Goal: Find specific page/section: Find specific page/section

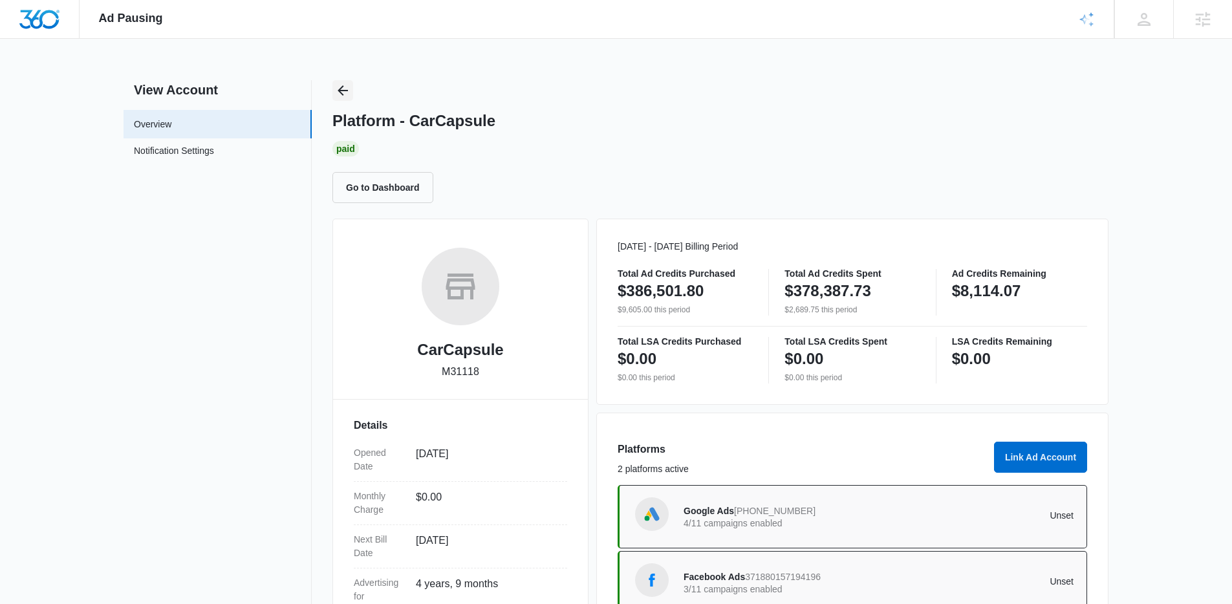
click at [337, 91] on icon "Back" at bounding box center [343, 91] width 16 height 16
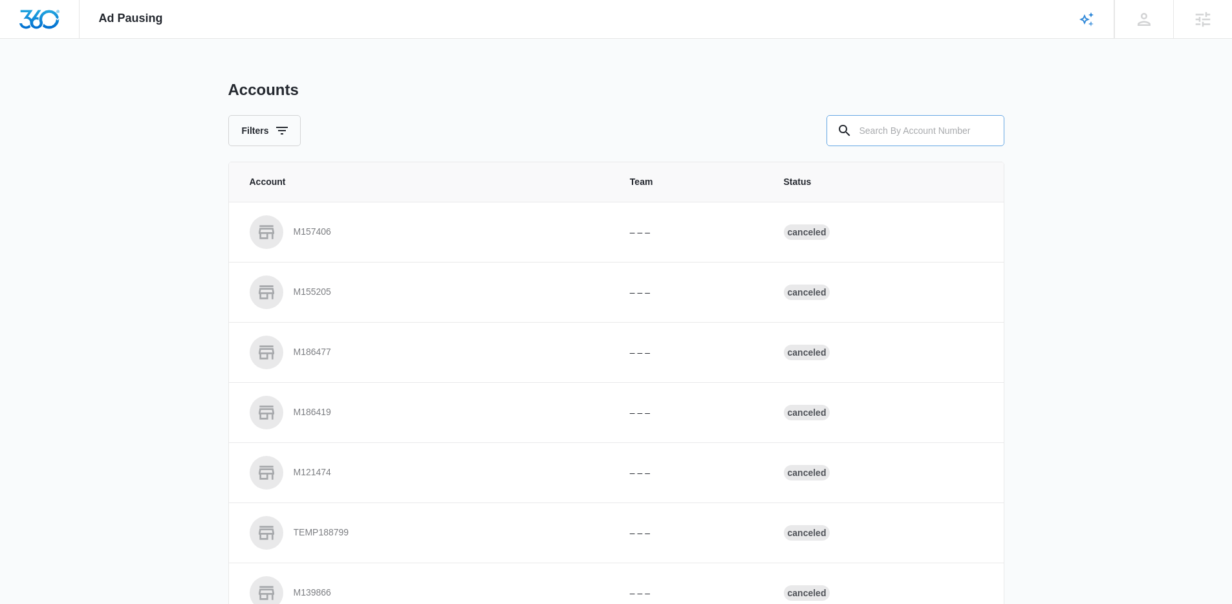
click at [945, 120] on input "text" at bounding box center [915, 130] width 178 height 31
paste input "M23964"
type input "M23964"
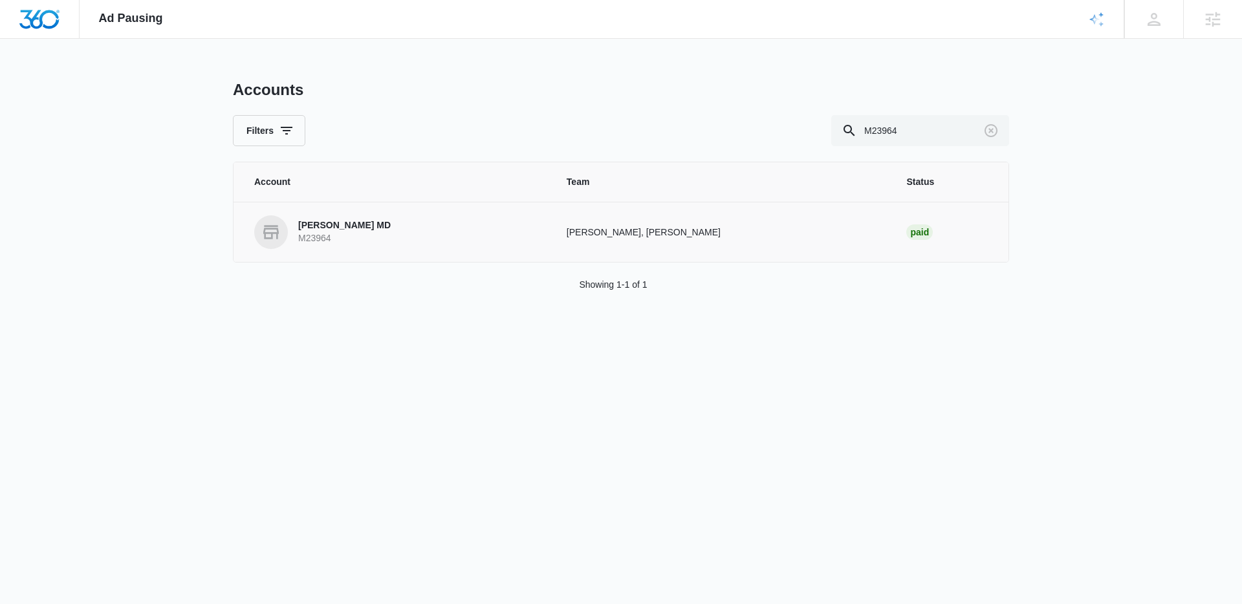
click at [348, 215] on link "[PERSON_NAME] MD M23964" at bounding box center [394, 232] width 281 height 34
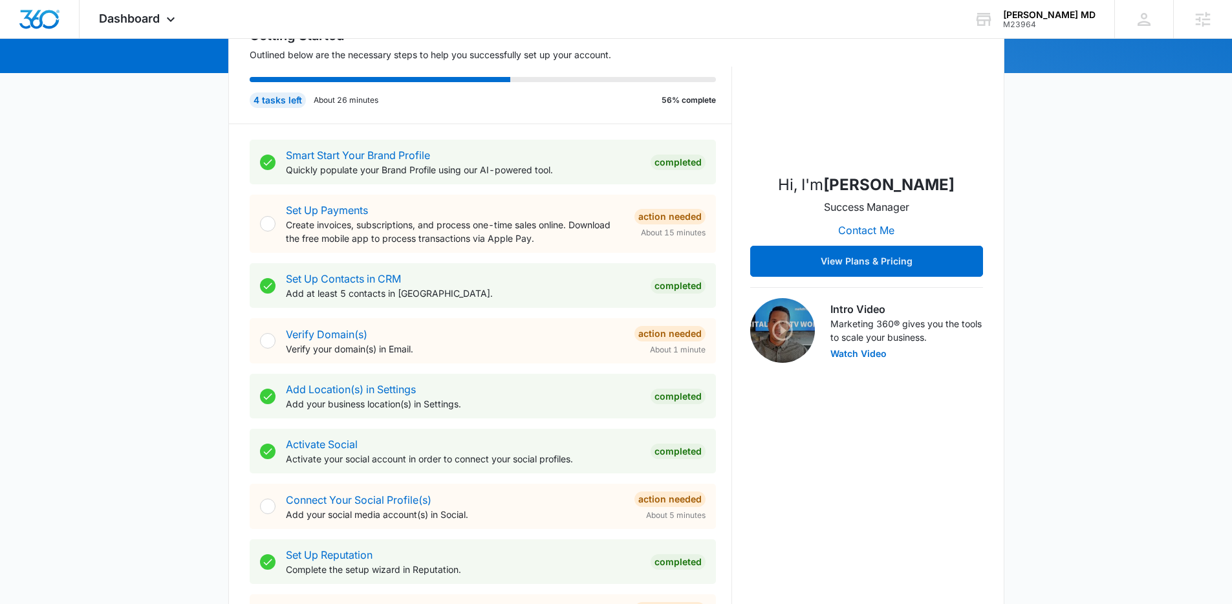
scroll to position [680, 0]
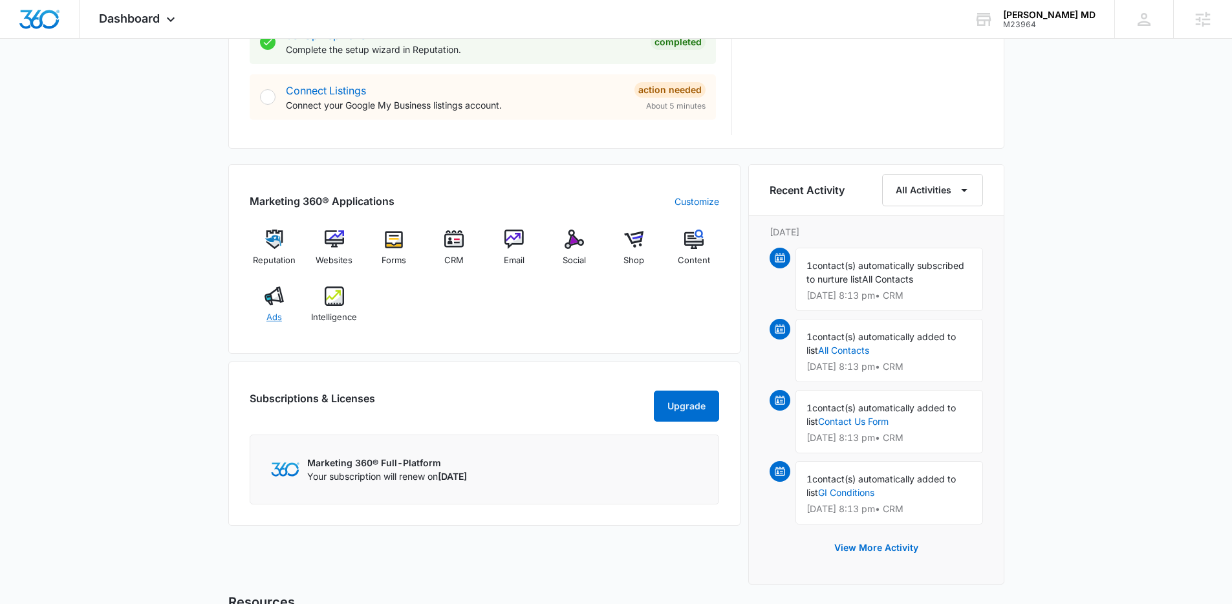
click at [283, 300] on img at bounding box center [274, 295] width 19 height 19
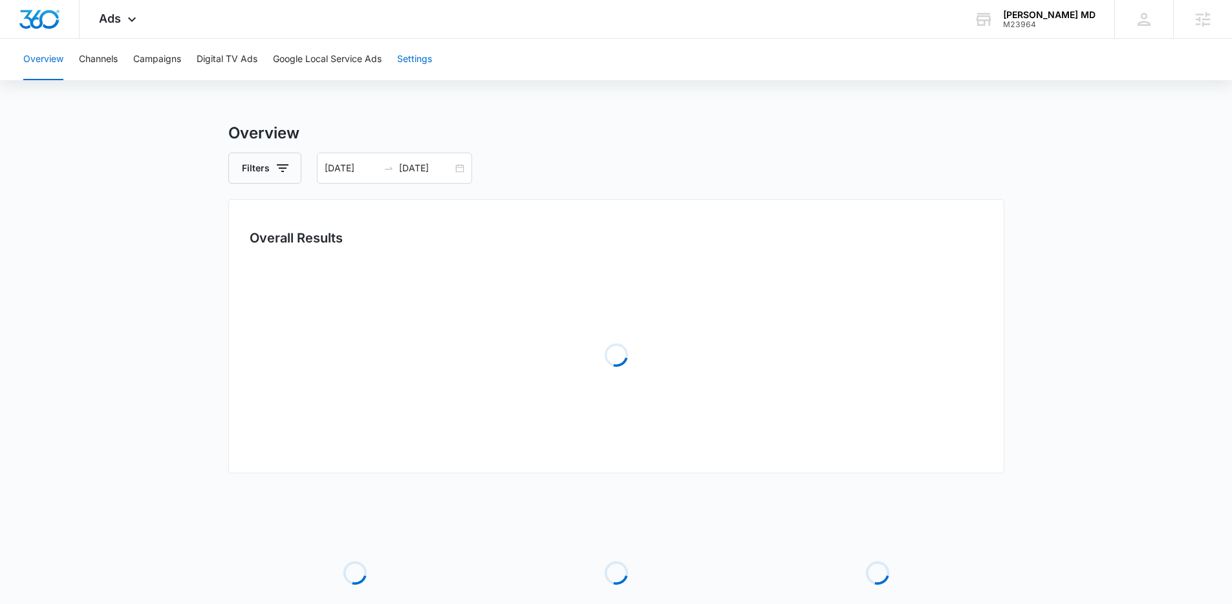
click at [413, 61] on button "Settings" at bounding box center [414, 59] width 35 height 41
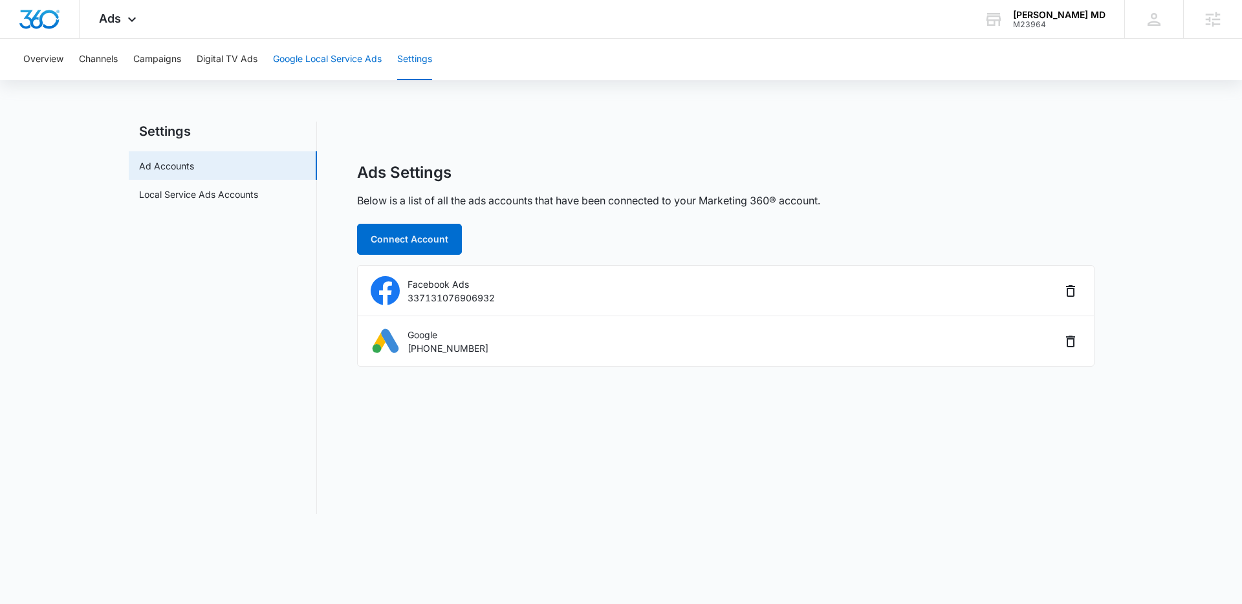
click at [324, 69] on button "Google Local Service Ads" at bounding box center [327, 59] width 109 height 41
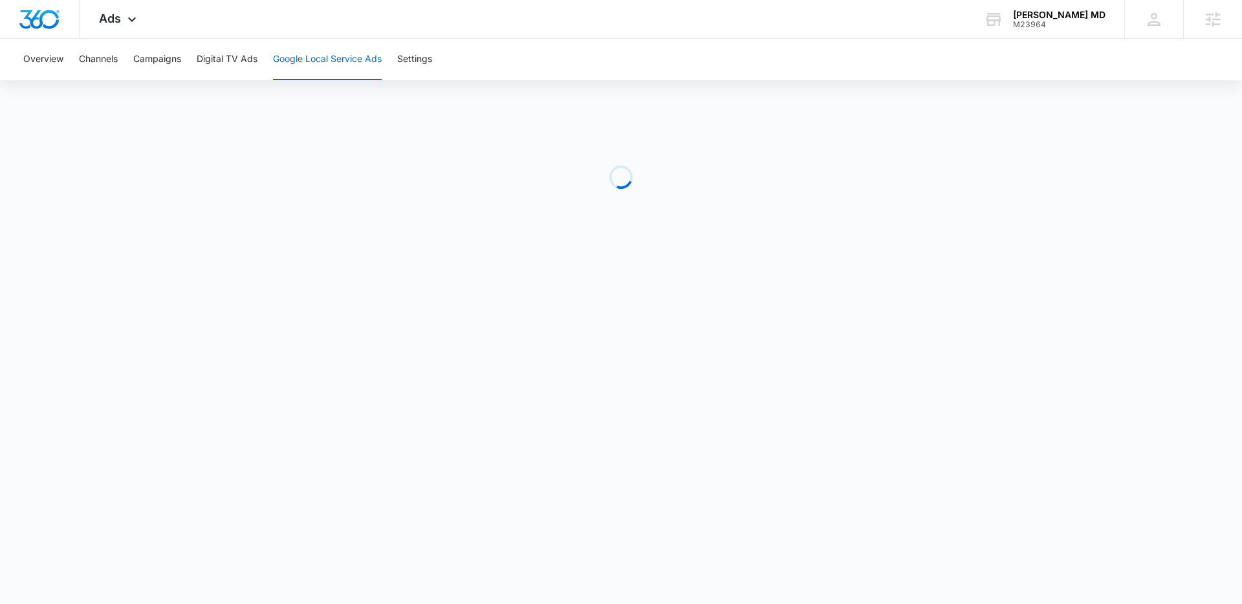
drag, startPoint x: 129, startPoint y: 27, endPoint x: 140, endPoint y: 41, distance: 18.0
click at [129, 24] on div "Ads Apps Reputation Websites Forms CRM Email Social Shop Content Ads Intelligen…" at bounding box center [120, 19] width 80 height 38
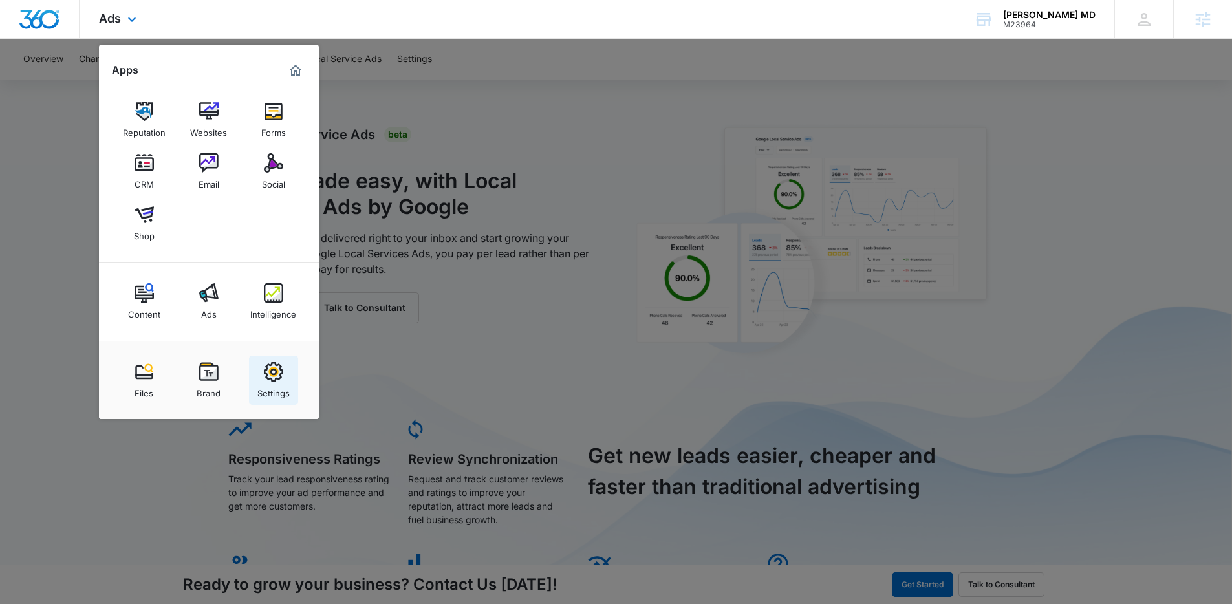
click at [275, 369] on img at bounding box center [273, 371] width 19 height 19
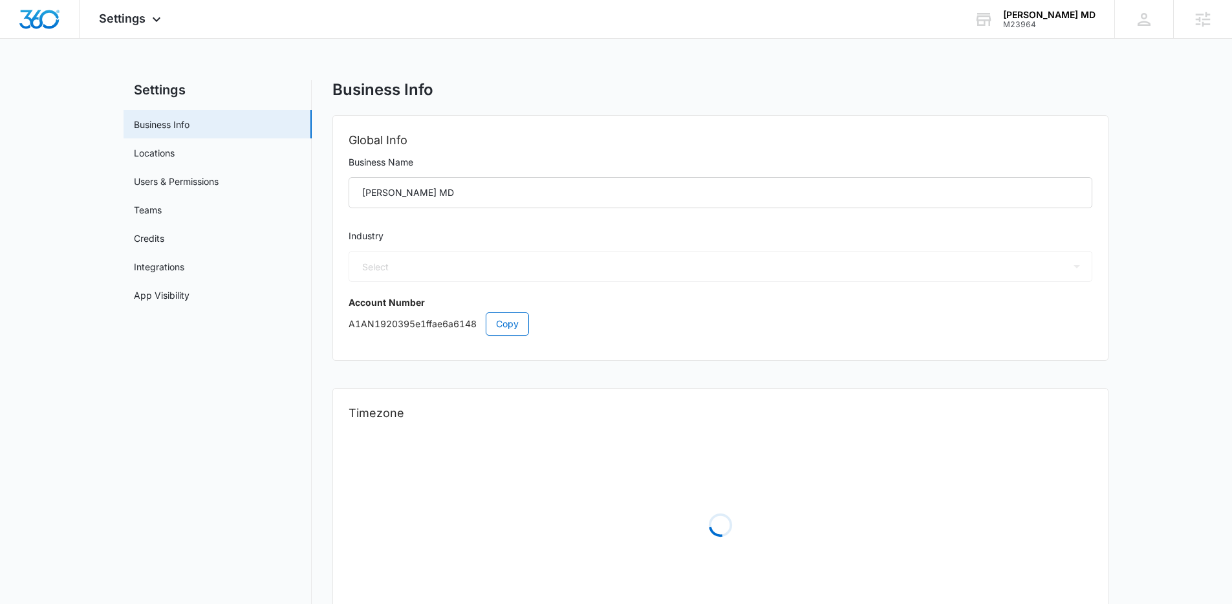
select select "33"
select select "US"
select select "America/Denver"
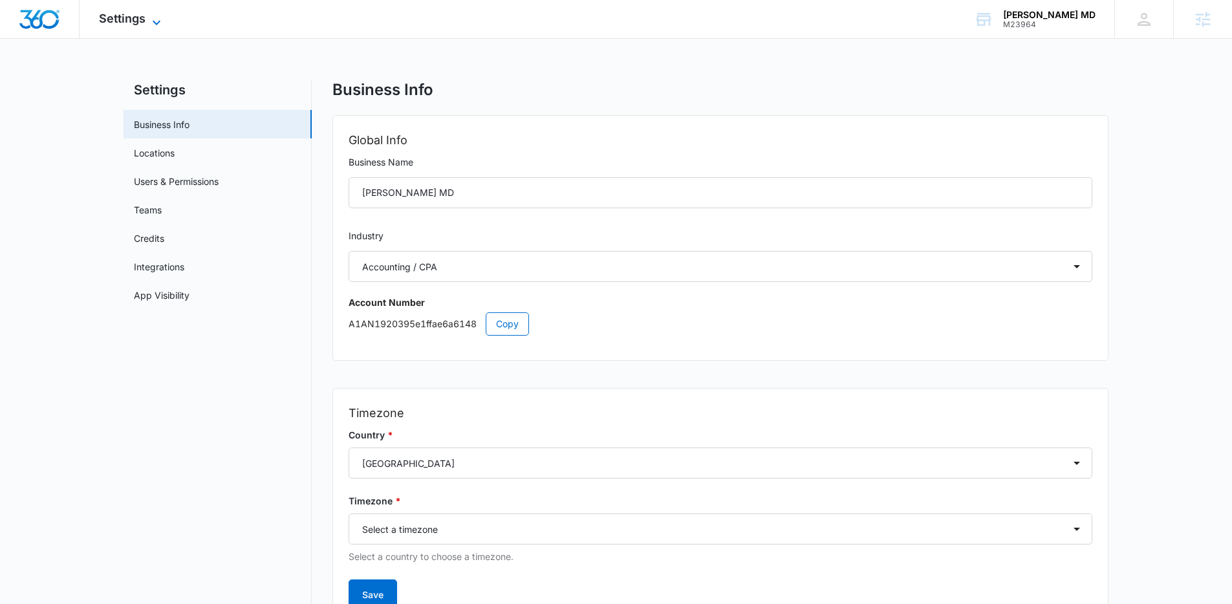
click at [160, 26] on icon at bounding box center [157, 23] width 16 height 16
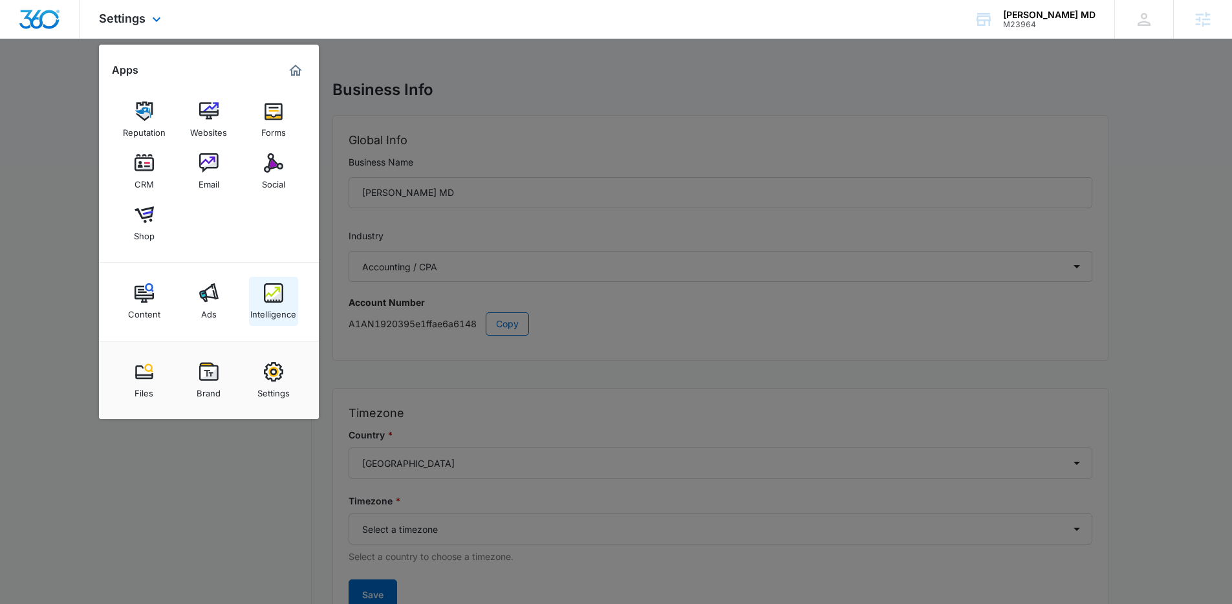
click at [288, 296] on link "Intelligence" at bounding box center [273, 301] width 49 height 49
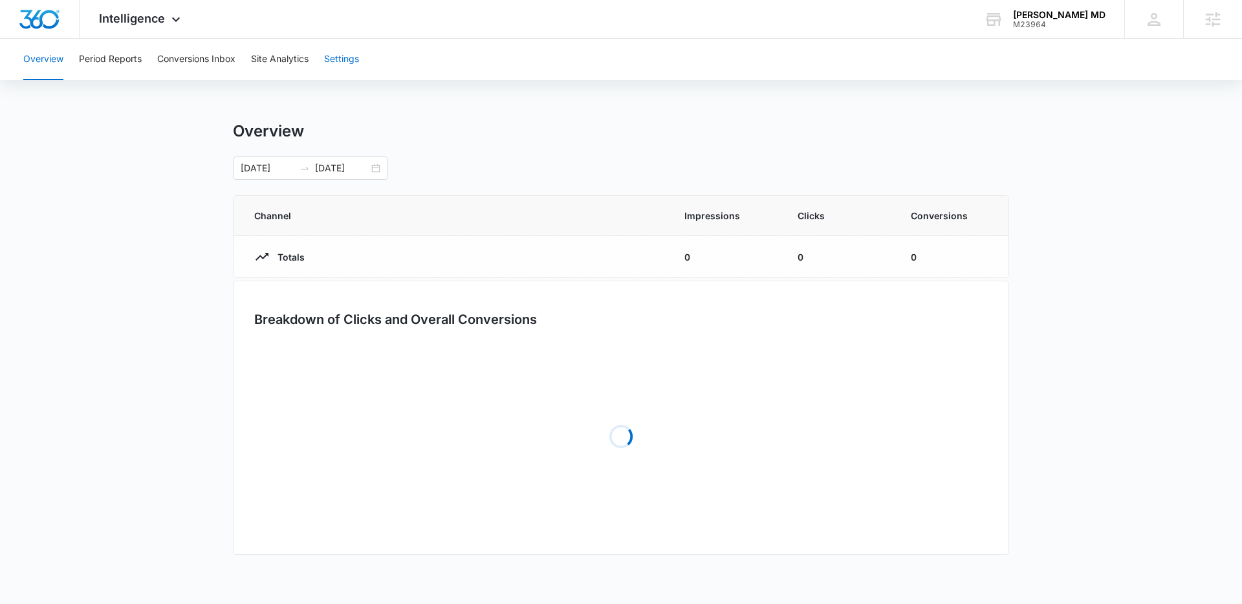
click at [359, 59] on button "Settings" at bounding box center [341, 59] width 35 height 41
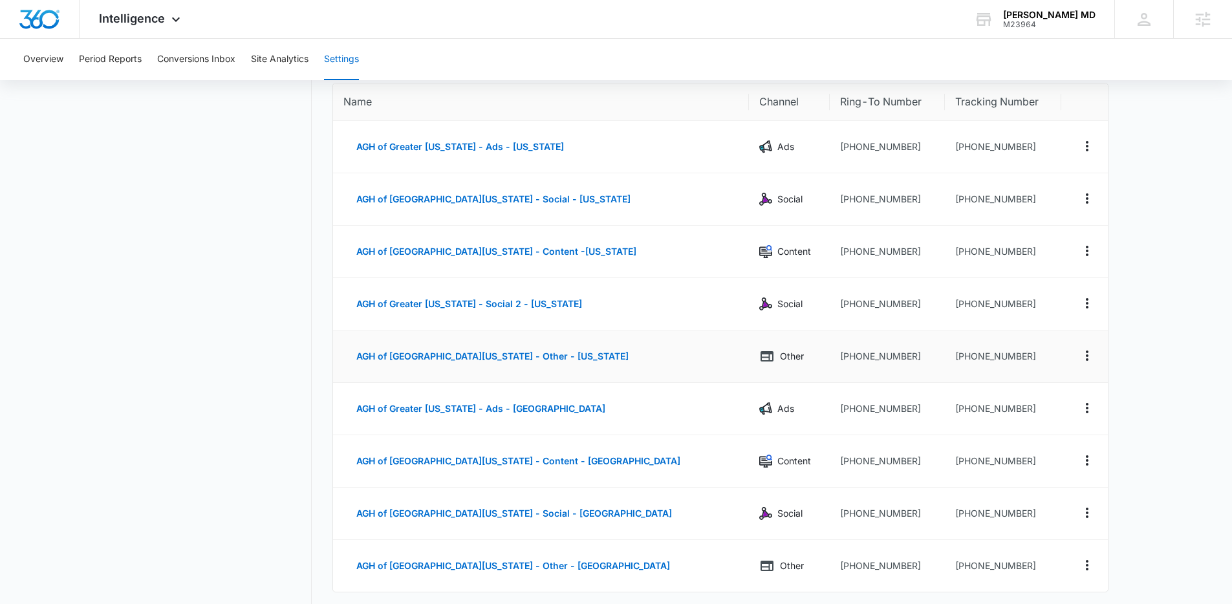
scroll to position [120, 0]
drag, startPoint x: 997, startPoint y: 411, endPoint x: 935, endPoint y: 413, distance: 62.1
click at [945, 413] on td "+15402252941" at bounding box center [1003, 409] width 117 height 52
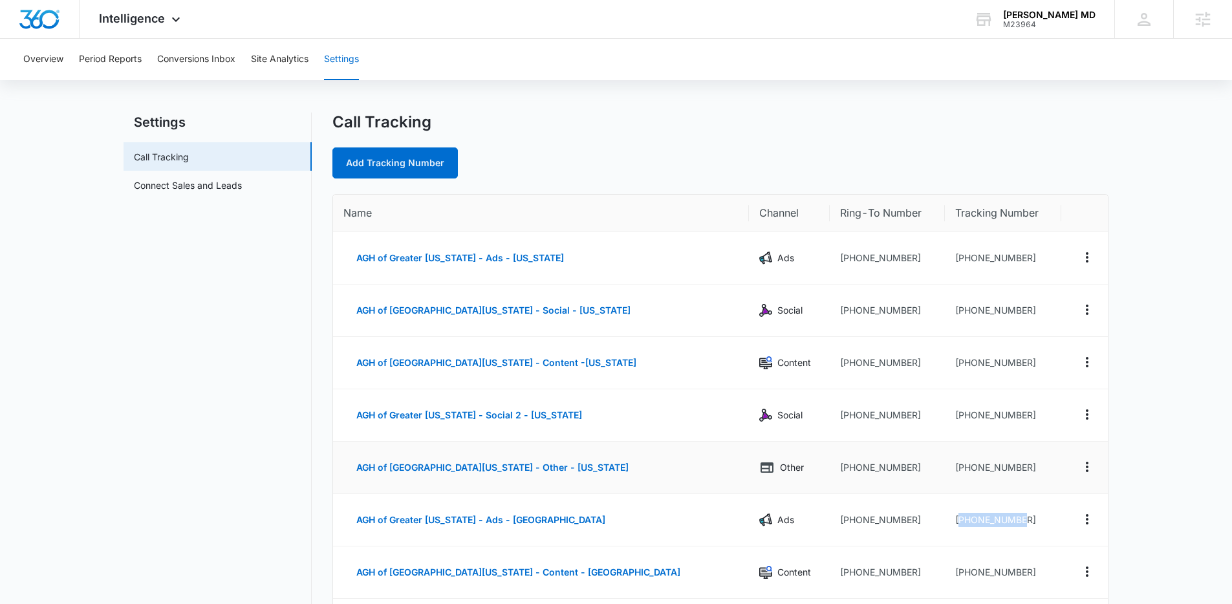
scroll to position [0, 0]
